Goal: Task Accomplishment & Management: Complete application form

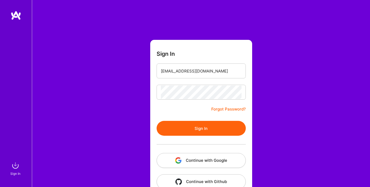
click at [156, 121] on button "Sign In" at bounding box center [200, 128] width 89 height 15
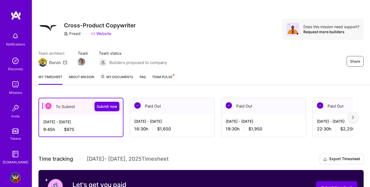
click at [76, 112] on div "To Submit Submit now" at bounding box center [81, 106] width 84 height 16
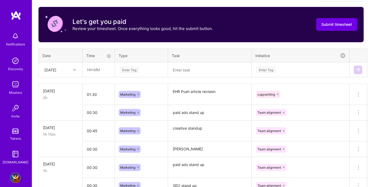
scroll to position [164, 0]
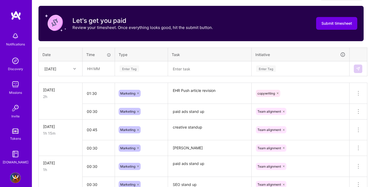
click at [69, 67] on div "[DATE]" at bounding box center [56, 68] width 29 height 9
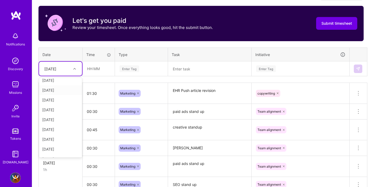
scroll to position [60, 0]
click at [51, 131] on div "[DATE]" at bounding box center [60, 132] width 43 height 10
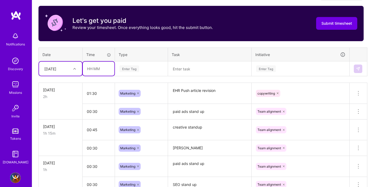
click at [98, 71] on input "text" at bounding box center [99, 69] width 32 height 14
type input "02:00"
click at [130, 67] on div "Enter Tag" at bounding box center [129, 68] width 20 height 8
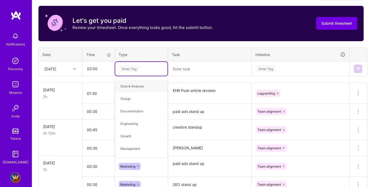
click at [130, 67] on div "Enter Tag" at bounding box center [129, 68] width 20 height 8
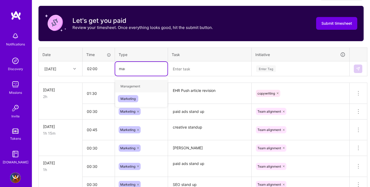
type input "marke"
click at [131, 87] on span "Marketing" at bounding box center [128, 85] width 20 height 7
click at [178, 71] on textarea at bounding box center [209, 69] width 82 height 14
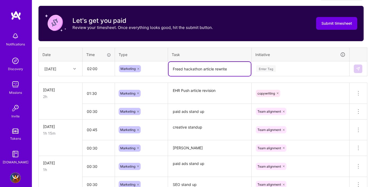
type textarea "Freed hackathon article rewrite"
click at [100, 70] on input "02:00" at bounding box center [99, 69] width 32 height 14
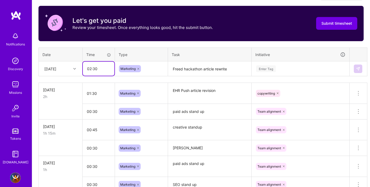
type input "02:30"
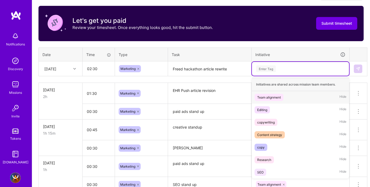
click at [278, 66] on div "Enter Tag" at bounding box center [300, 68] width 90 height 7
click at [267, 123] on div "copywriting" at bounding box center [265, 122] width 17 height 6
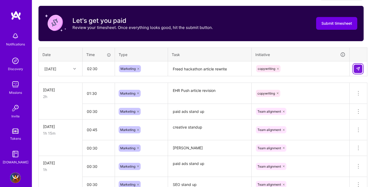
click at [359, 67] on img at bounding box center [358, 69] width 4 height 4
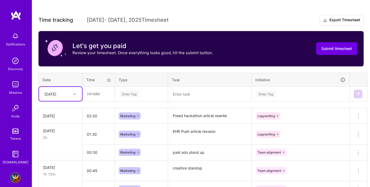
scroll to position [135, 0]
